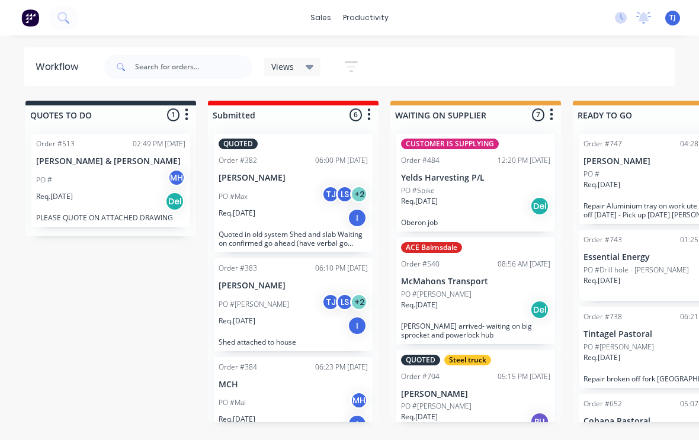
scroll to position [1, 121]
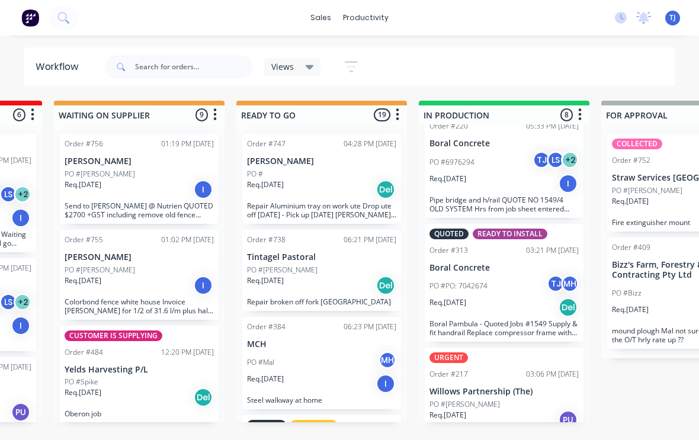
scroll to position [595, 0]
click at [497, 387] on p "Willows Partnership (The)" at bounding box center [503, 392] width 149 height 10
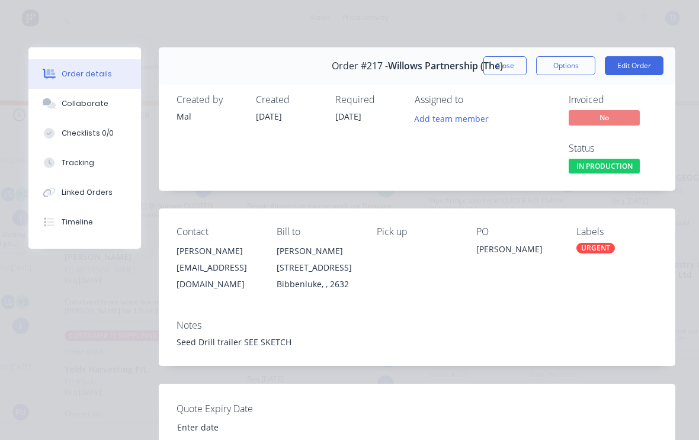
click at [635, 63] on button "Edit Order" at bounding box center [634, 65] width 59 height 19
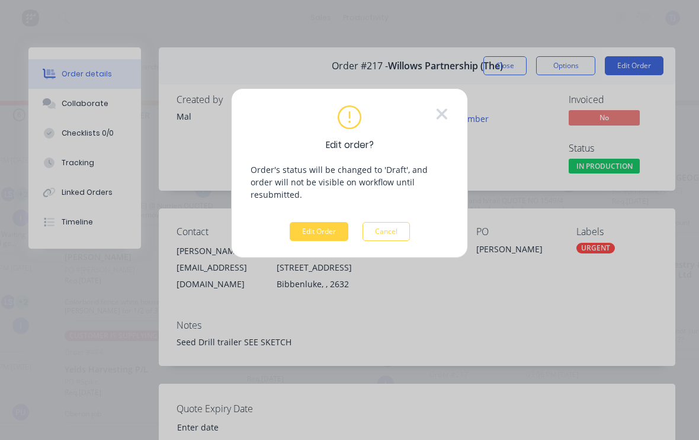
click at [319, 223] on button "Edit Order" at bounding box center [319, 231] width 59 height 19
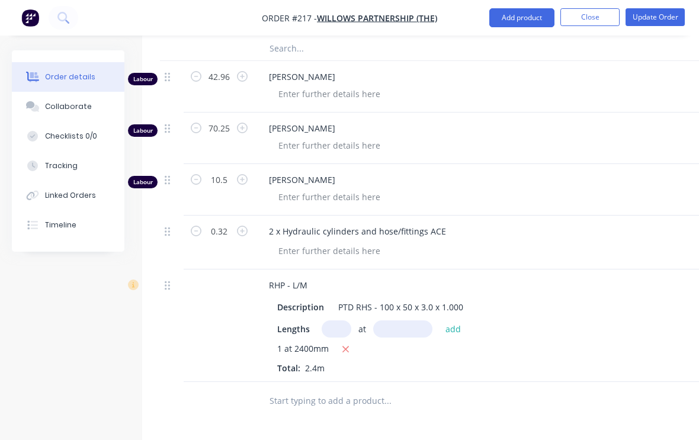
scroll to position [2039, 0]
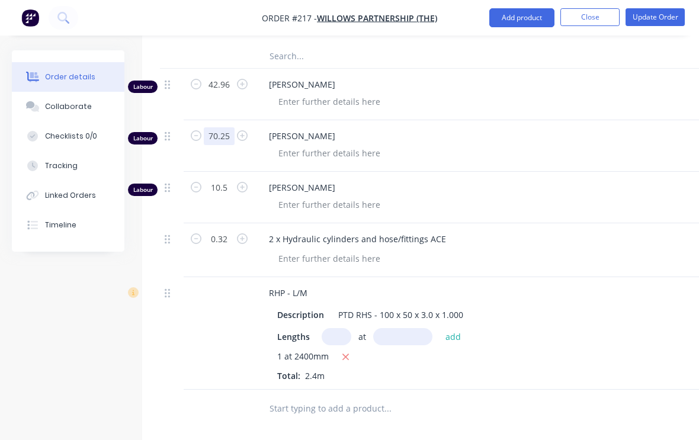
click at [216, 129] on input "70.25" at bounding box center [219, 136] width 31 height 18
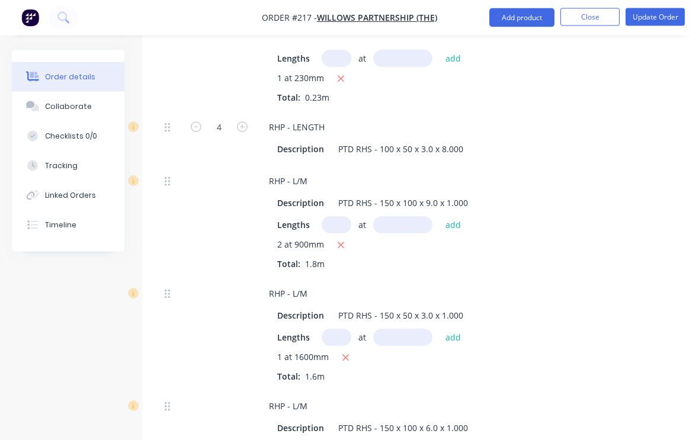
scroll to position [1116, 0]
type input "88.75"
click at [657, 17] on button "Update Order" at bounding box center [654, 17] width 59 height 18
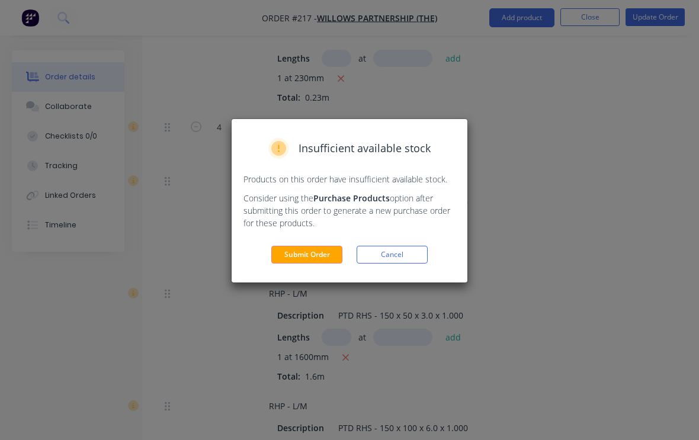
click at [298, 257] on button "Submit Order" at bounding box center [306, 255] width 71 height 18
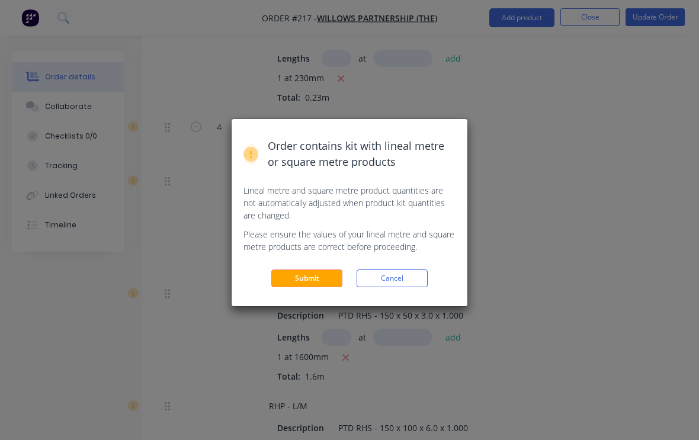
click at [317, 275] on button "Submit" at bounding box center [306, 278] width 71 height 18
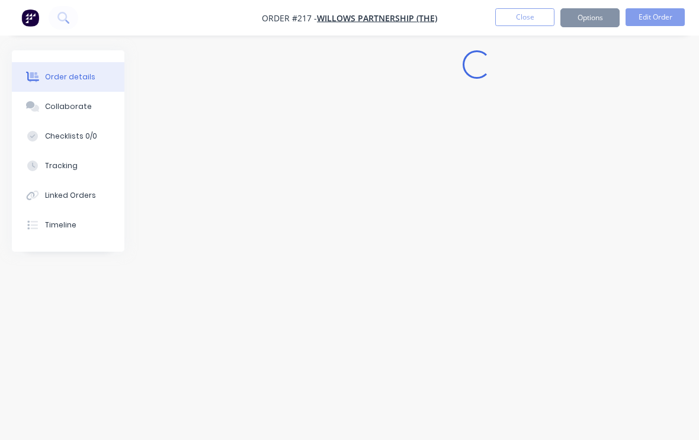
scroll to position [20, 0]
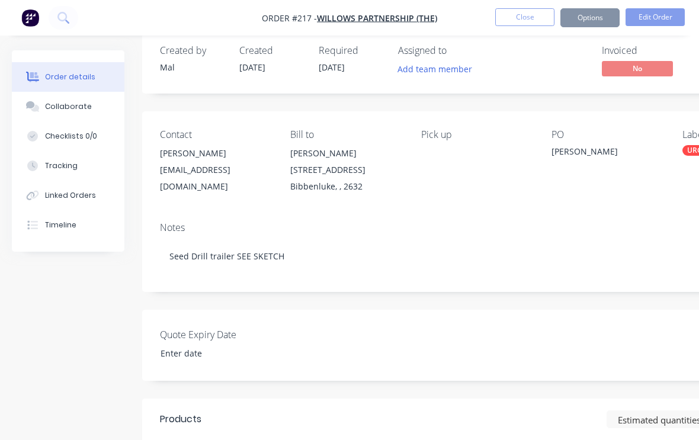
click at [525, 15] on button "Close" at bounding box center [524, 17] width 59 height 18
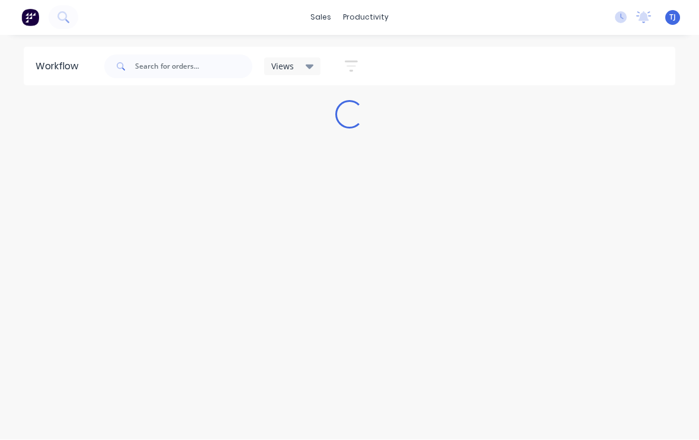
scroll to position [1, 0]
